Goal: Transaction & Acquisition: Purchase product/service

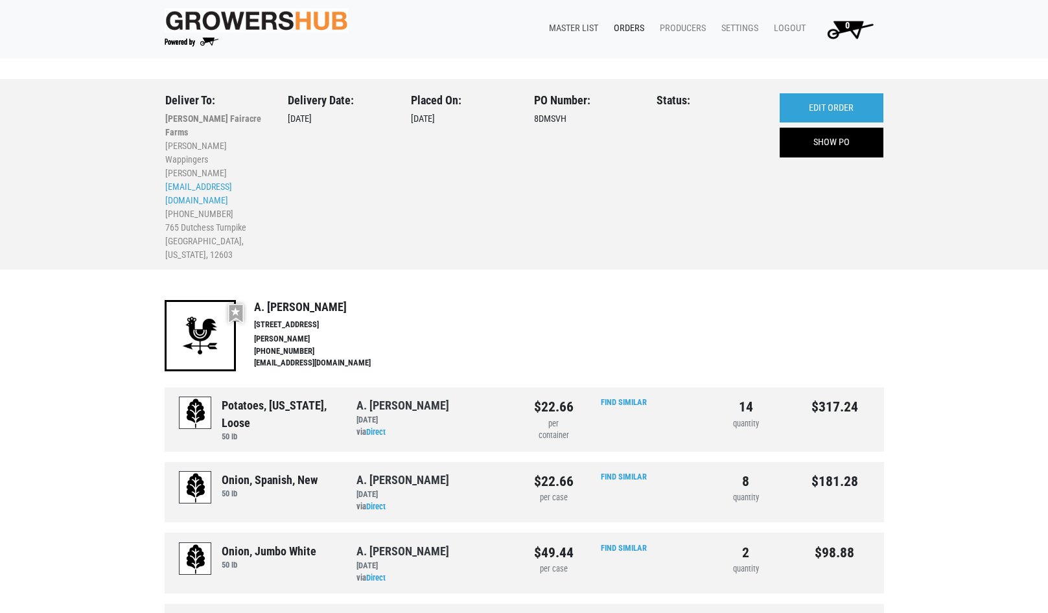
click at [590, 29] on link "Master List" at bounding box center [570, 28] width 65 height 25
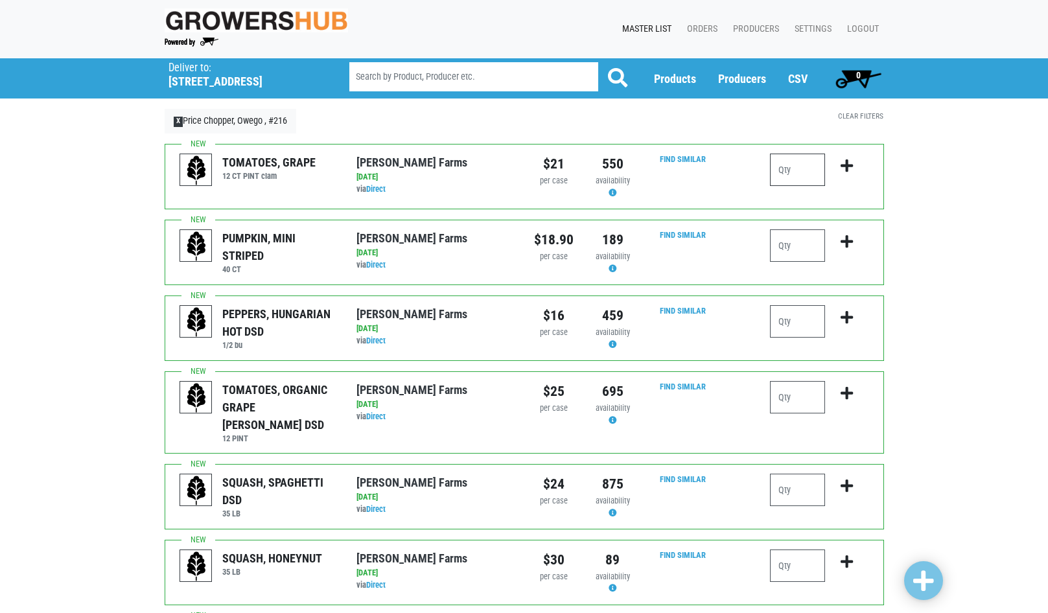
click at [793, 176] on input "number" at bounding box center [797, 170] width 55 height 32
type input "1"
click at [848, 164] on icon "submit" at bounding box center [846, 166] width 12 height 14
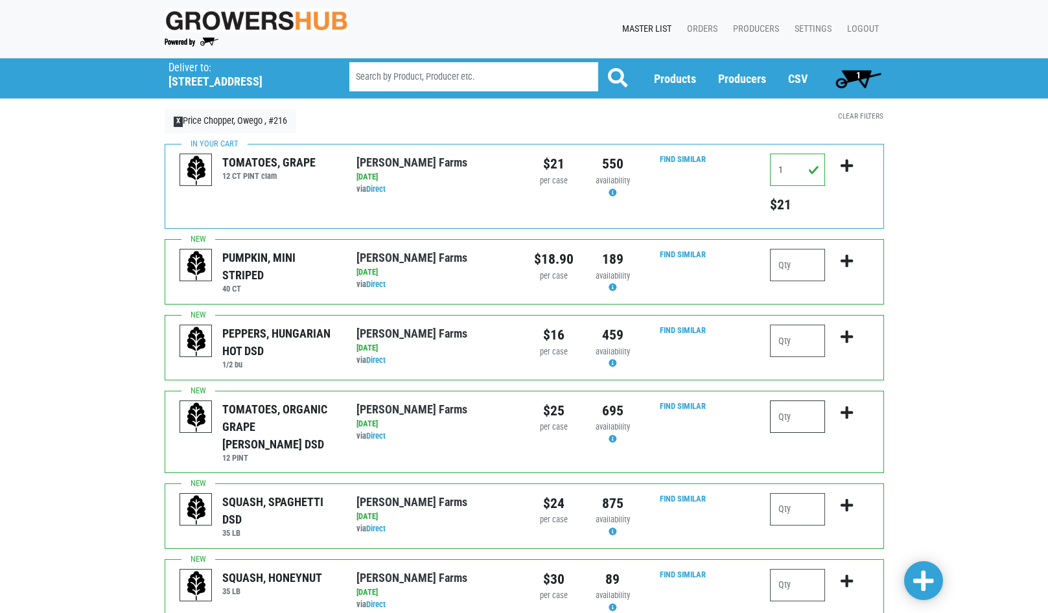
click at [785, 418] on input "number" at bounding box center [797, 416] width 55 height 32
type input "1"
click at [851, 412] on icon "submit" at bounding box center [846, 413] width 12 height 14
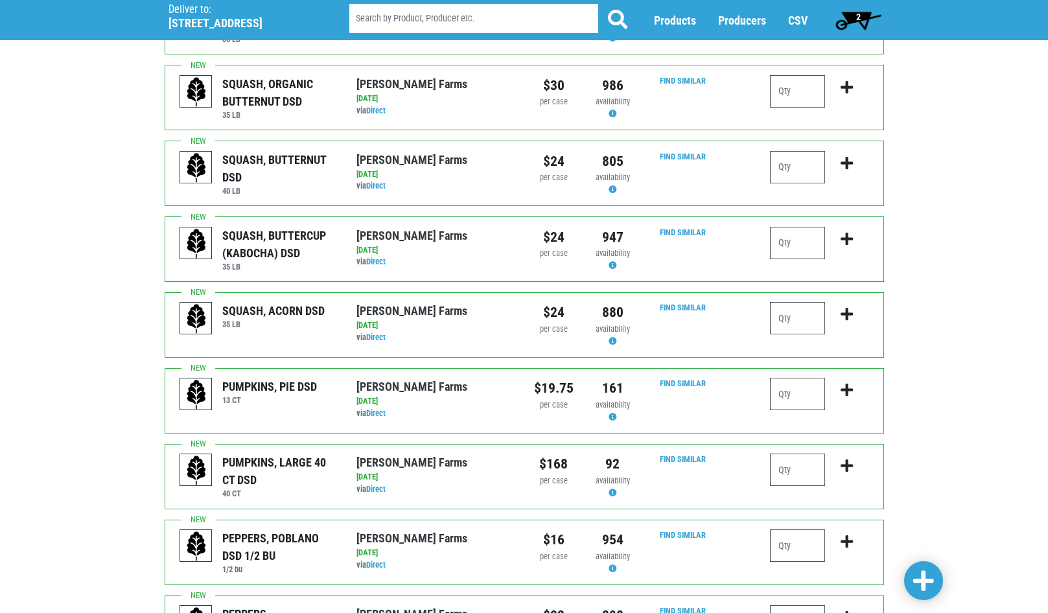
scroll to position [713, 0]
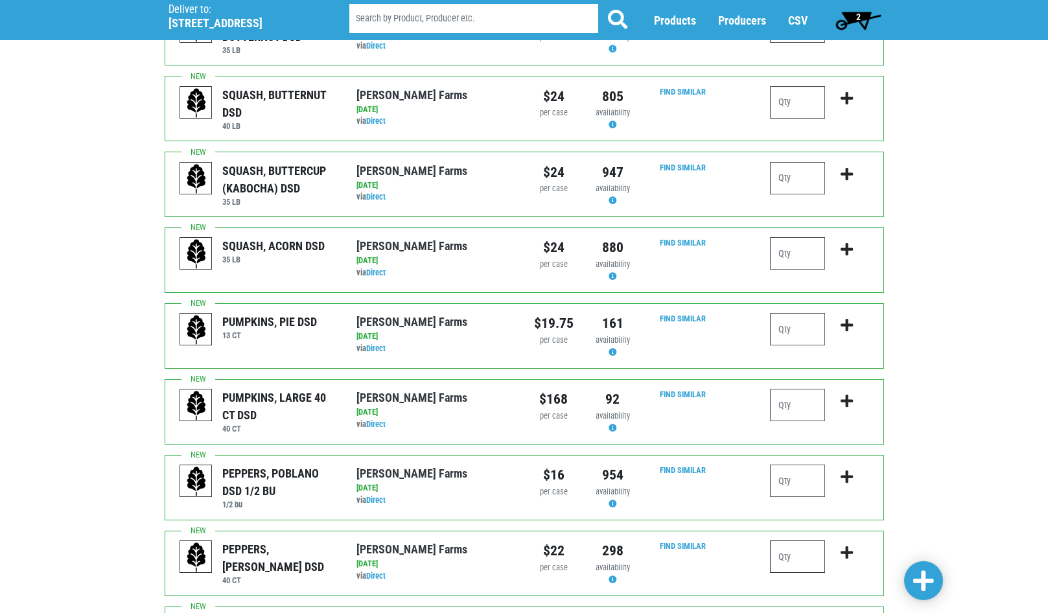
click at [798, 557] on input "number" at bounding box center [797, 556] width 55 height 32
type input "2"
click at [849, 550] on icon "submit" at bounding box center [846, 553] width 12 height 14
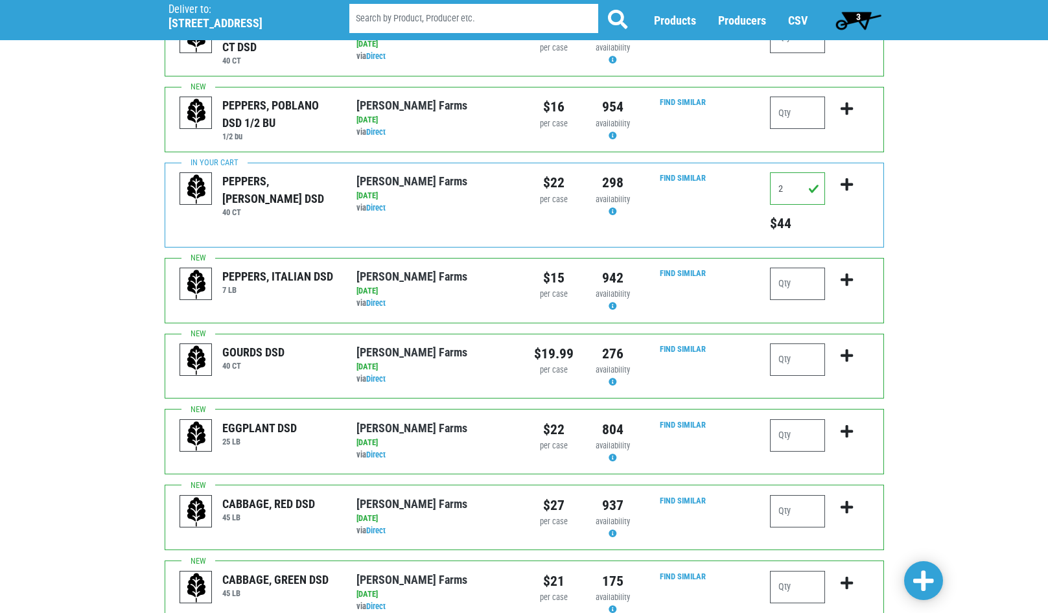
scroll to position [1102, 0]
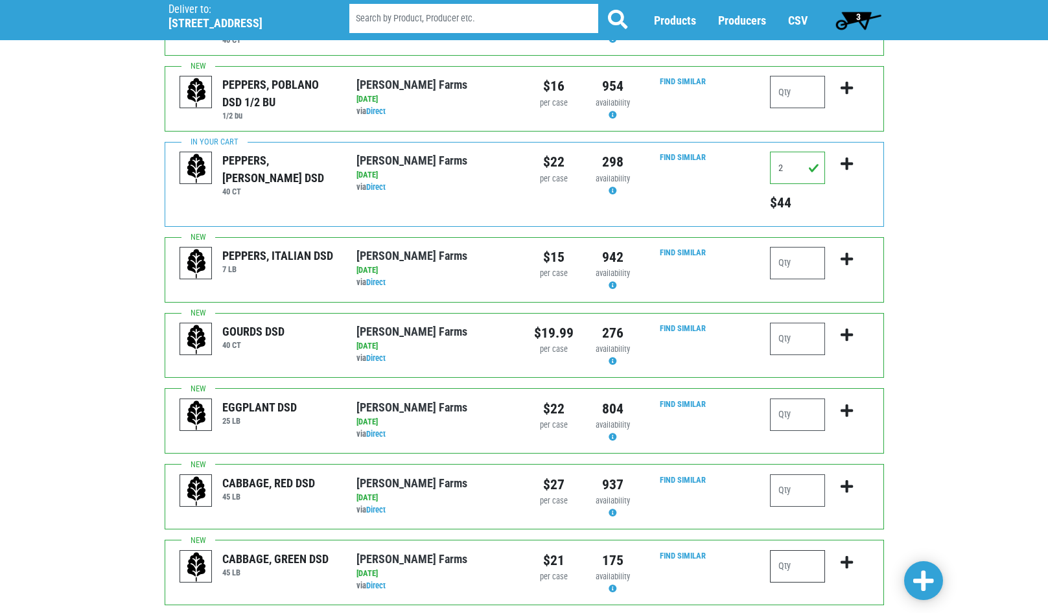
click at [787, 562] on input "number" at bounding box center [797, 566] width 55 height 32
type input "1"
click at [846, 562] on icon "submit" at bounding box center [846, 562] width 12 height 14
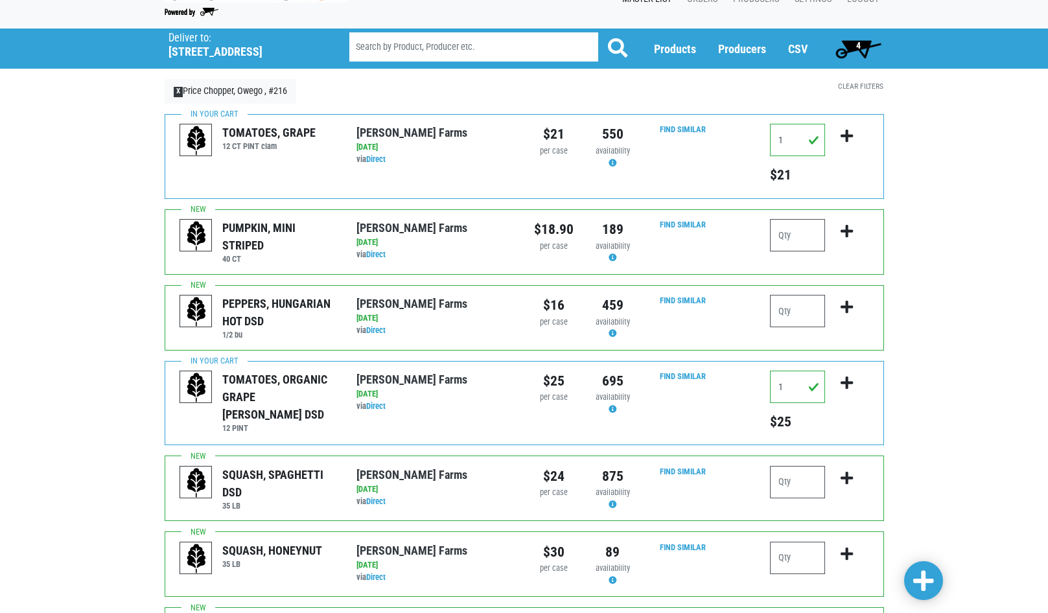
scroll to position [29, 0]
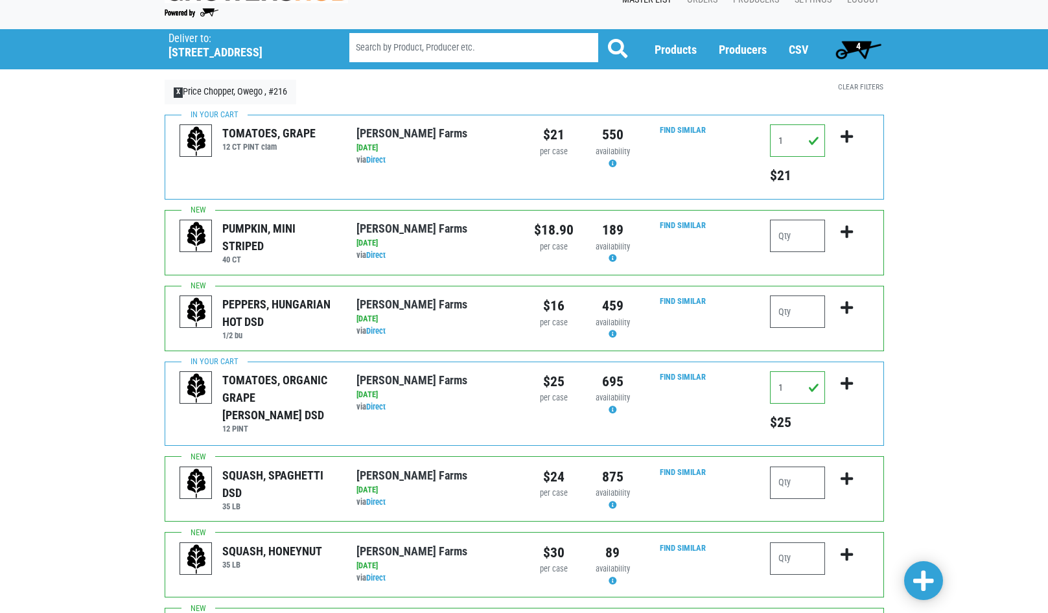
click at [865, 48] on span "4" at bounding box center [858, 49] width 58 height 26
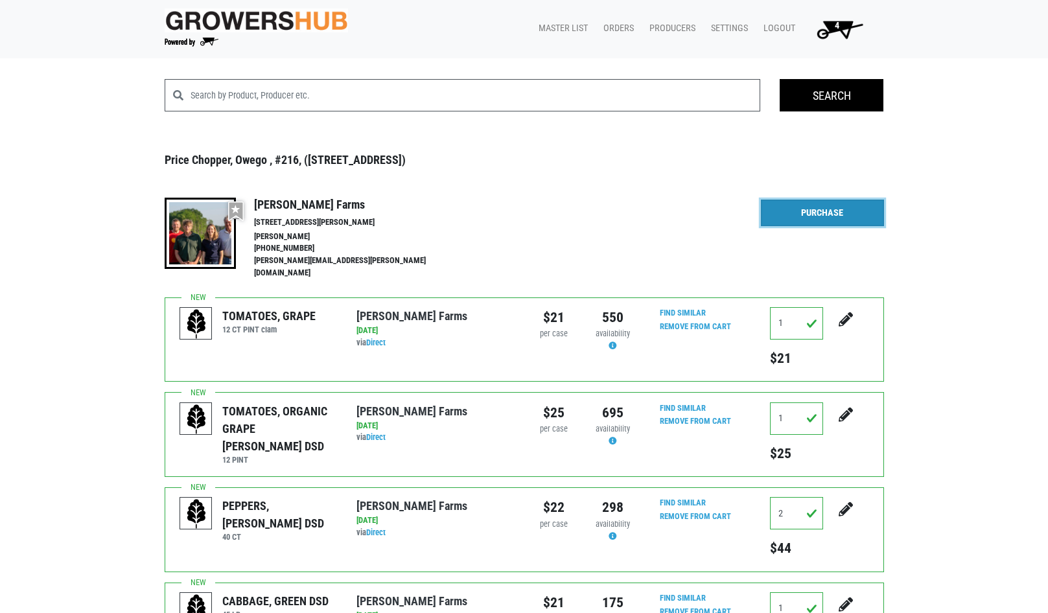
click at [813, 213] on link "Purchase" at bounding box center [822, 213] width 123 height 27
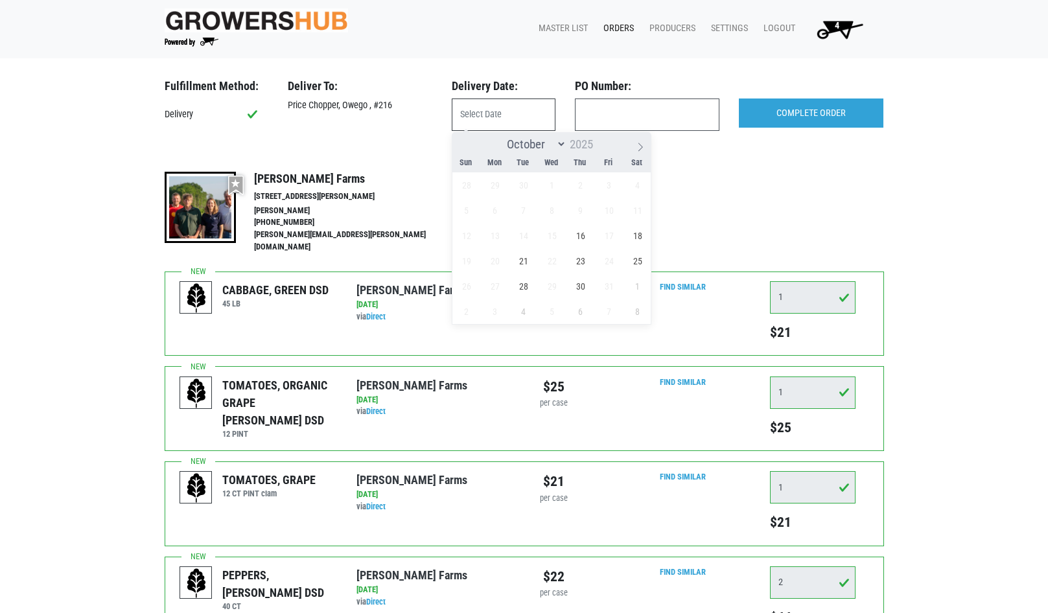
click at [496, 121] on input "text" at bounding box center [504, 114] width 104 height 32
click at [579, 236] on span "16" at bounding box center [580, 235] width 25 height 25
type input "[DATE]"
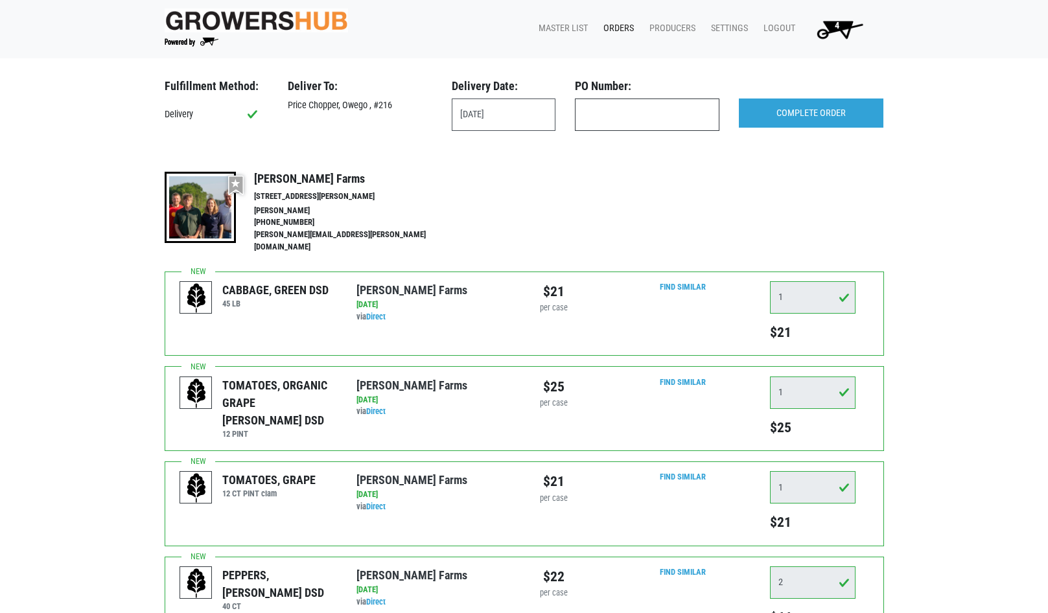
click at [599, 117] on input "text" at bounding box center [647, 114] width 144 height 32
type input "produce"
click at [803, 107] on input "COMPLETE ORDER" at bounding box center [811, 113] width 144 height 30
